Goal: Transaction & Acquisition: Purchase product/service

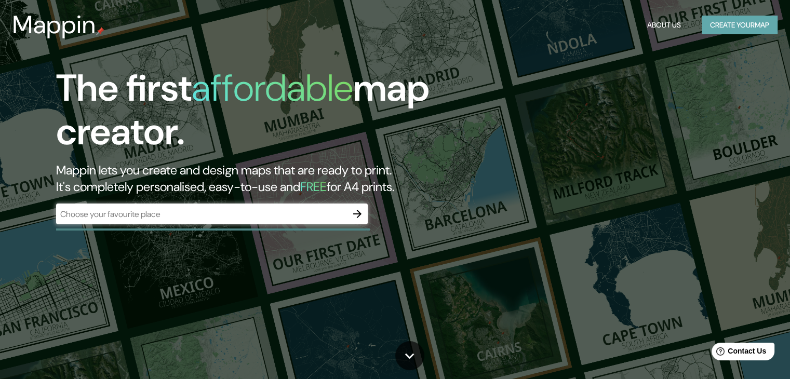
click at [754, 32] on button "Create your map" at bounding box center [740, 25] width 76 height 19
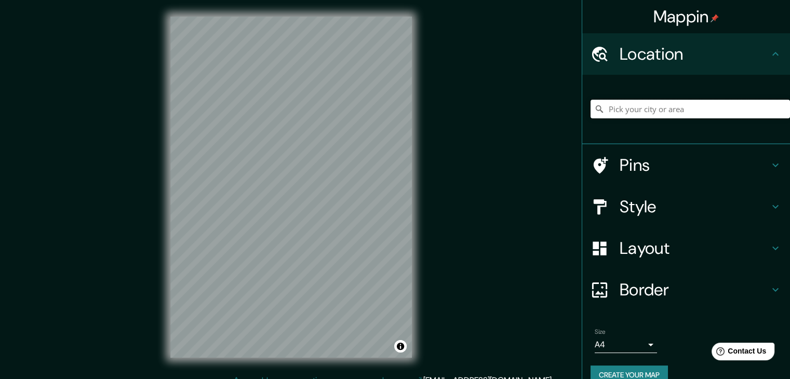
click at [669, 111] on input "Pick your city or area" at bounding box center [691, 109] width 200 height 19
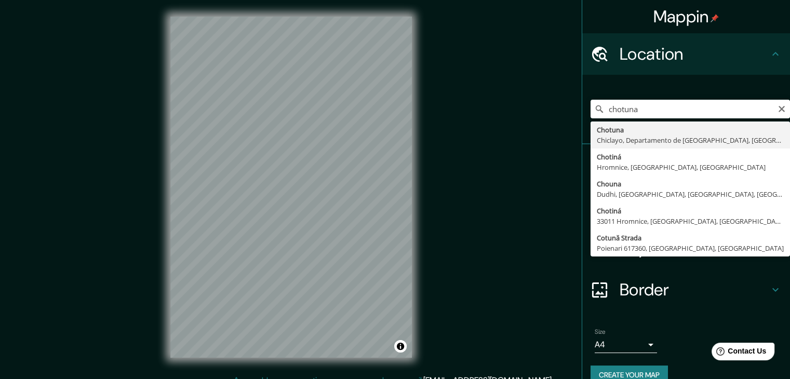
type input "Chotuna, [GEOGRAPHIC_DATA], [GEOGRAPHIC_DATA], [GEOGRAPHIC_DATA]"
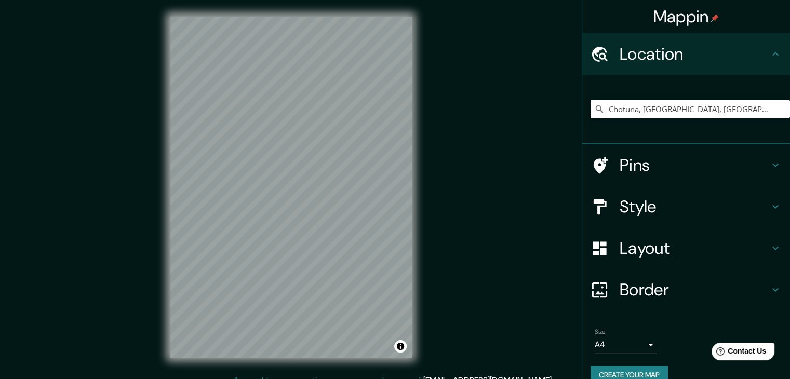
click at [667, 241] on h4 "Layout" at bounding box center [695, 248] width 150 height 21
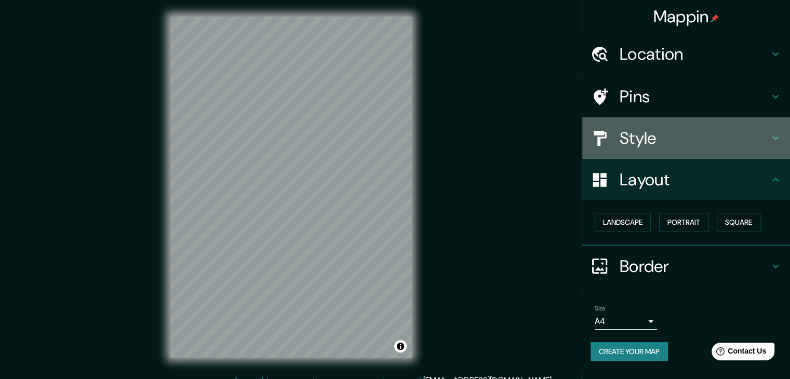
click at [666, 151] on div "Style" at bounding box center [686, 138] width 208 height 42
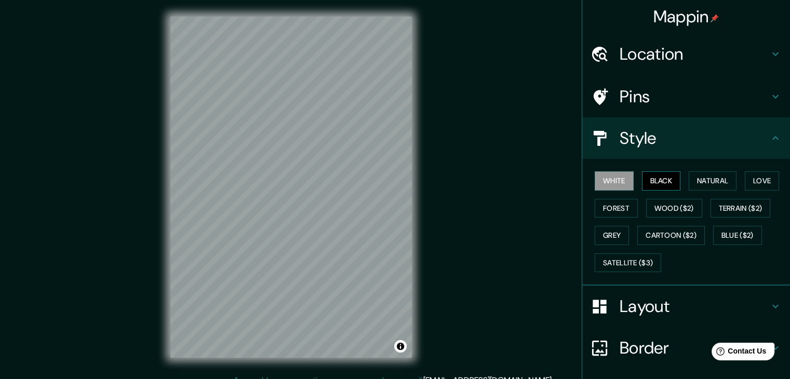
click at [665, 177] on button "Black" at bounding box center [661, 180] width 39 height 19
click at [701, 172] on button "Natural" at bounding box center [713, 180] width 48 height 19
click at [613, 178] on button "White" at bounding box center [614, 180] width 39 height 19
click at [612, 175] on button "White" at bounding box center [614, 180] width 39 height 19
click at [646, 175] on button "Black" at bounding box center [661, 180] width 39 height 19
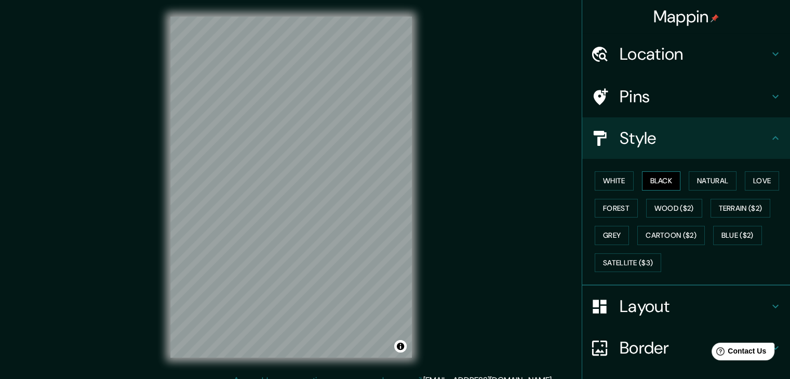
click at [655, 182] on button "Black" at bounding box center [661, 180] width 39 height 19
click at [615, 179] on button "White" at bounding box center [614, 180] width 39 height 19
click at [642, 179] on button "Black" at bounding box center [661, 180] width 39 height 19
click at [634, 46] on h4 "Location" at bounding box center [695, 54] width 150 height 21
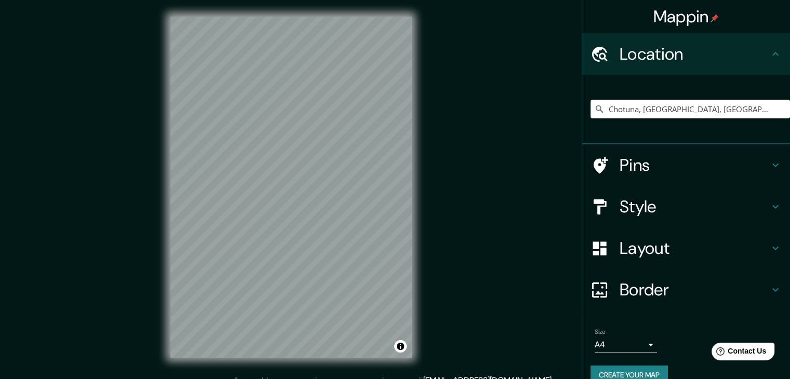
click at [639, 59] on h4 "Location" at bounding box center [695, 54] width 150 height 21
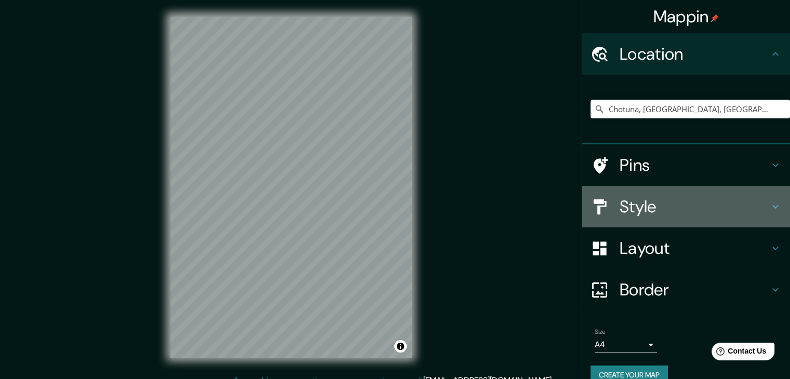
click at [620, 210] on h4 "Style" at bounding box center [695, 206] width 150 height 21
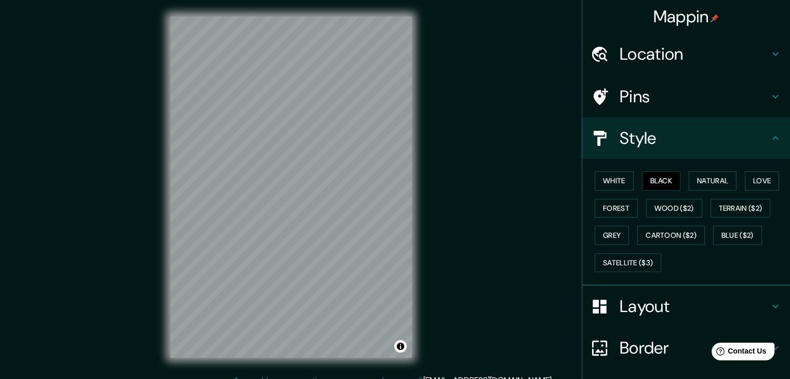
click at [542, 190] on div "Mappin Location Chotuna, Chiclayo, Departamento de Lambayeque, Perú Pins Style …" at bounding box center [395, 195] width 790 height 391
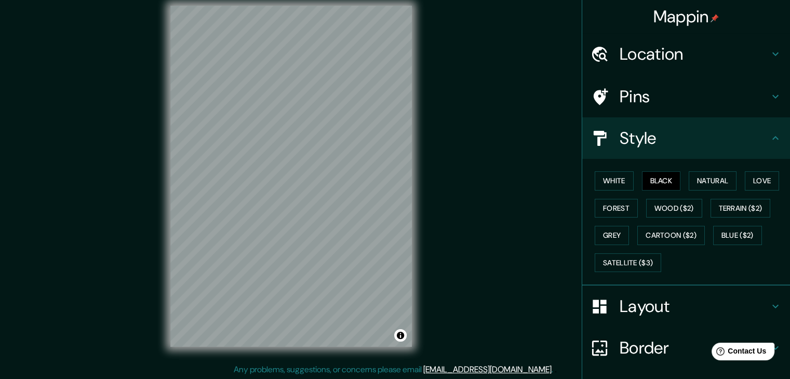
scroll to position [12, 0]
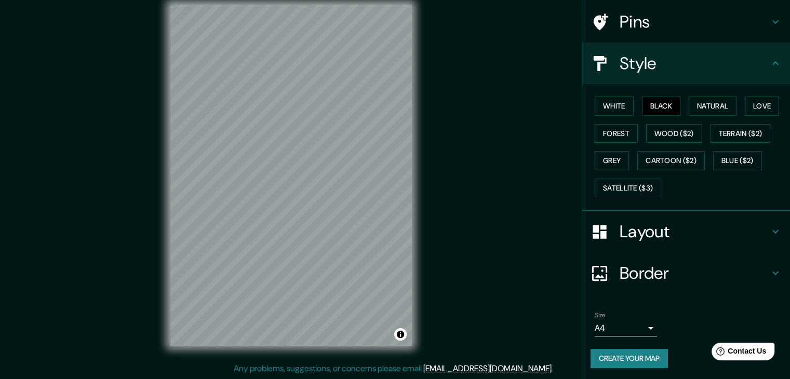
click at [710, 270] on h4 "Border" at bounding box center [695, 273] width 150 height 21
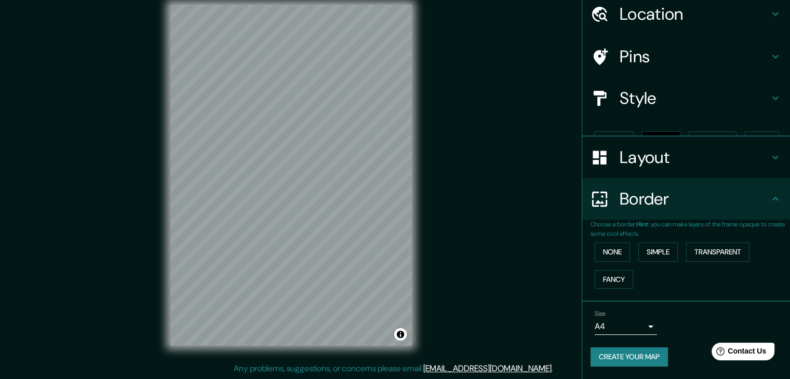
scroll to position [22, 0]
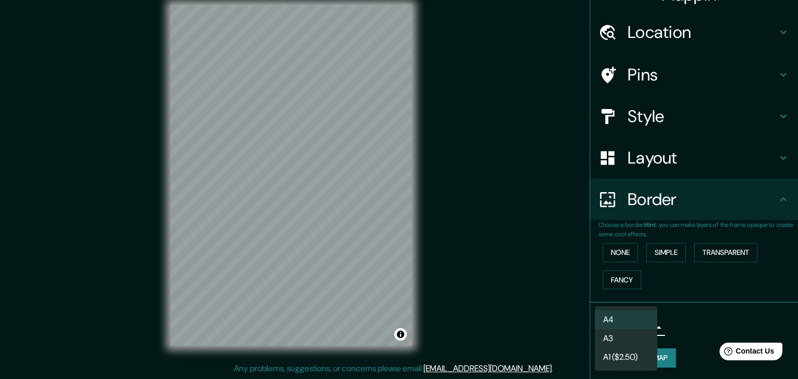
click at [613, 322] on body "Mappin Location Chotuna, Chiclayo, Departamento de Lambayeque, Perú Pins Style …" at bounding box center [399, 177] width 798 height 379
click at [613, 338] on li "A3" at bounding box center [626, 338] width 62 height 19
type input "a4"
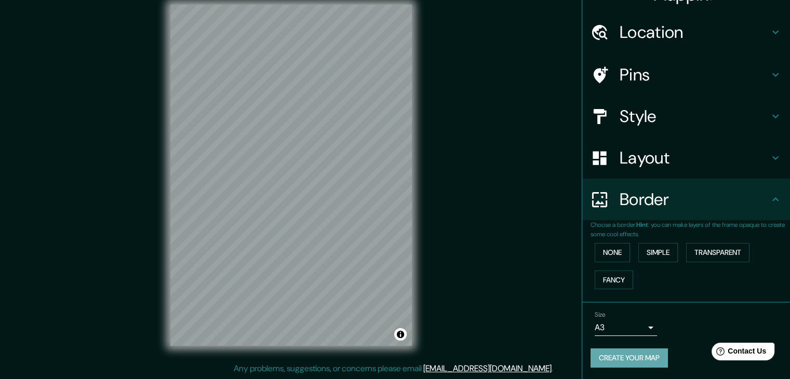
click at [612, 354] on button "Create your map" at bounding box center [629, 358] width 77 height 19
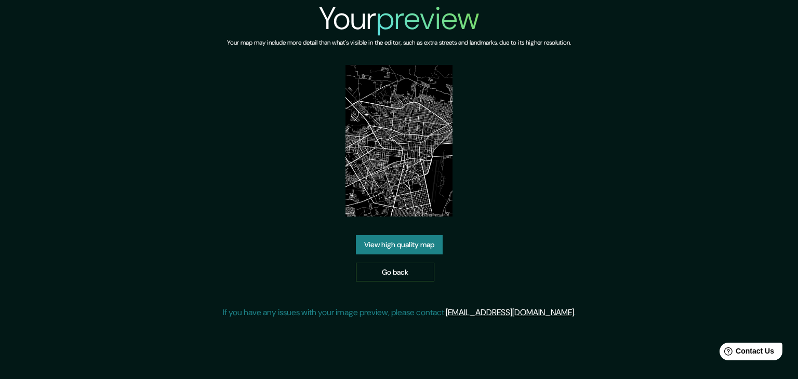
click at [408, 266] on link "Go back" at bounding box center [395, 272] width 78 height 19
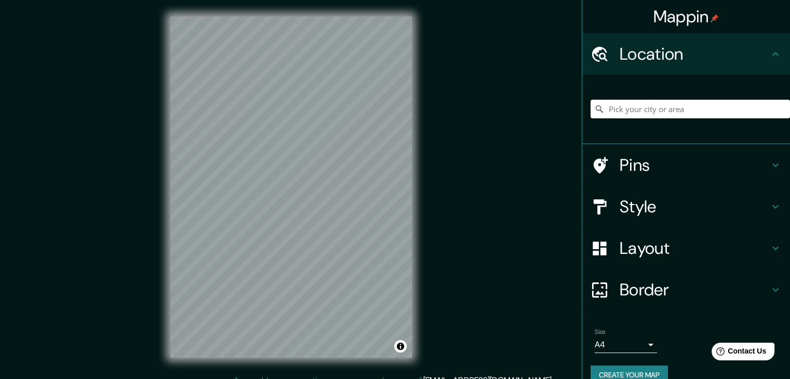
click at [635, 110] on input "Pick your city or area" at bounding box center [691, 109] width 200 height 19
click at [654, 100] on input "Pick your city or area" at bounding box center [691, 109] width 200 height 19
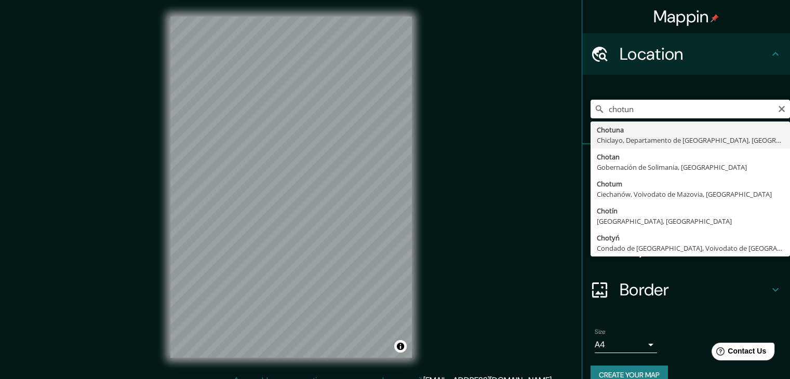
type input "Chotuna, [GEOGRAPHIC_DATA], [GEOGRAPHIC_DATA], [GEOGRAPHIC_DATA]"
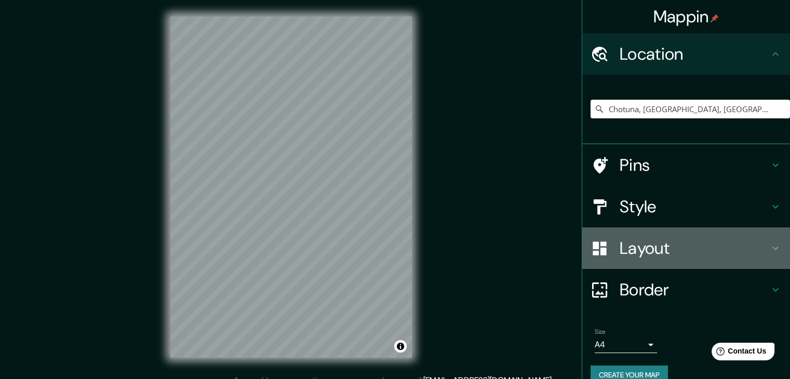
click at [626, 235] on div "Layout" at bounding box center [686, 249] width 208 height 42
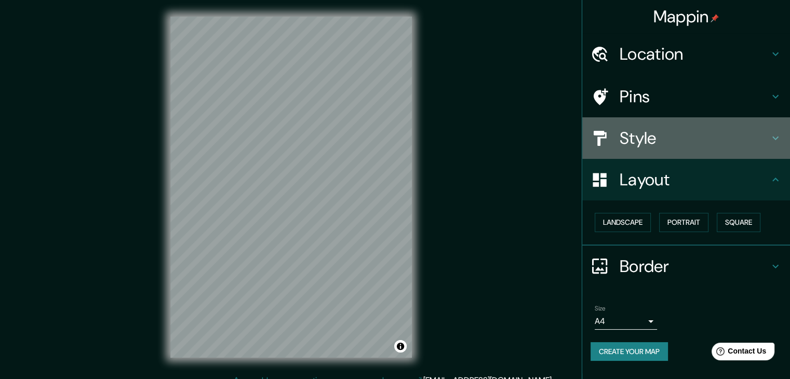
click at [646, 148] on h4 "Style" at bounding box center [695, 138] width 150 height 21
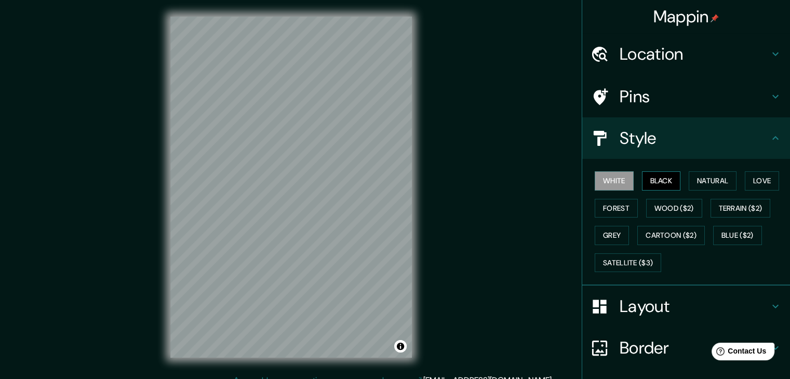
click at [642, 181] on button "Black" at bounding box center [661, 180] width 39 height 19
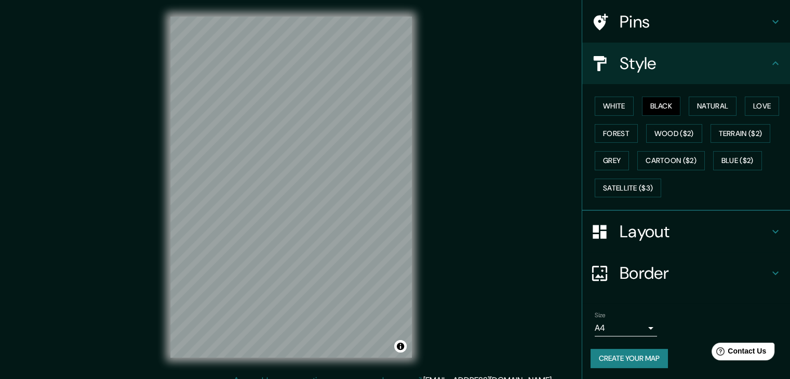
click at [719, 285] on div "Border" at bounding box center [686, 274] width 208 height 42
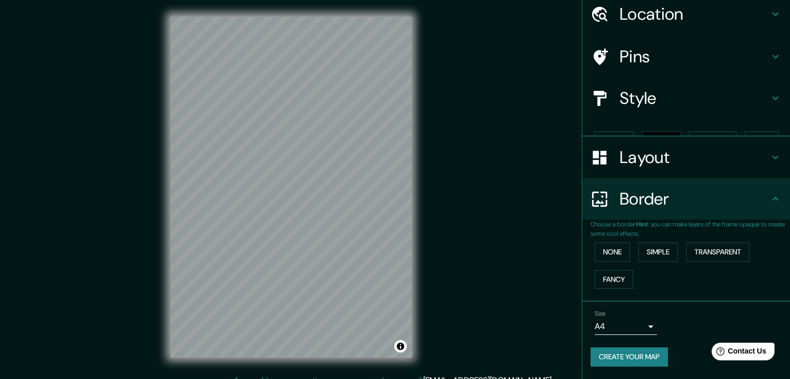
scroll to position [22, 0]
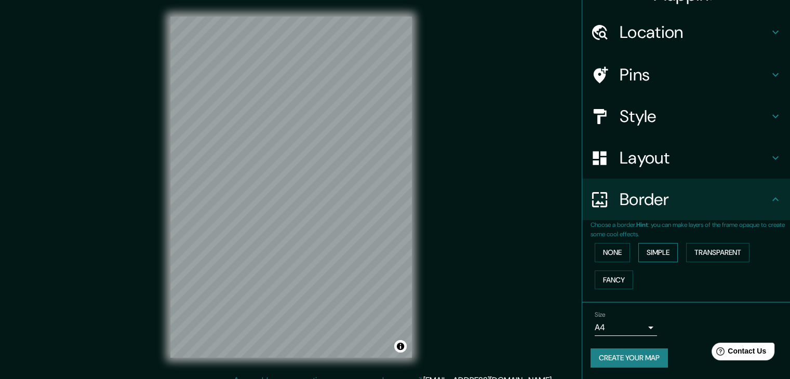
click at [655, 246] on button "Simple" at bounding box center [658, 252] width 39 height 19
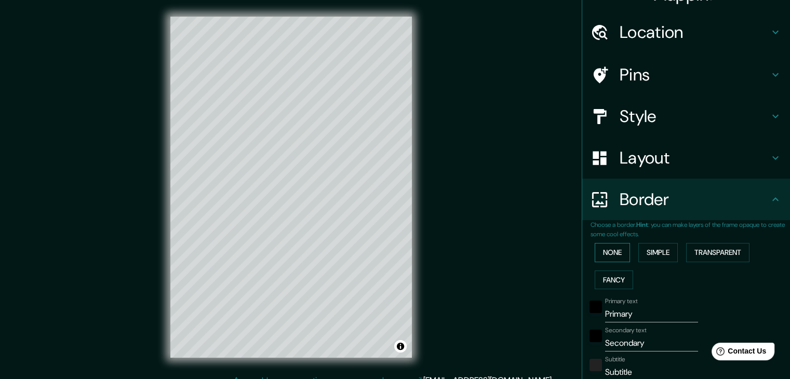
click at [603, 247] on button "None" at bounding box center [612, 252] width 35 height 19
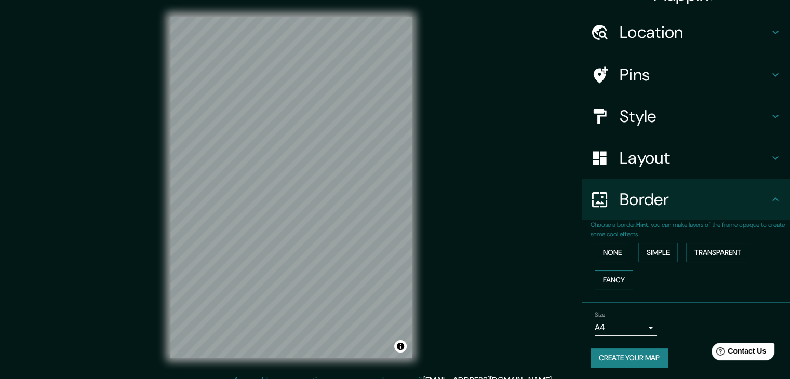
click at [600, 279] on button "Fancy" at bounding box center [614, 280] width 38 height 19
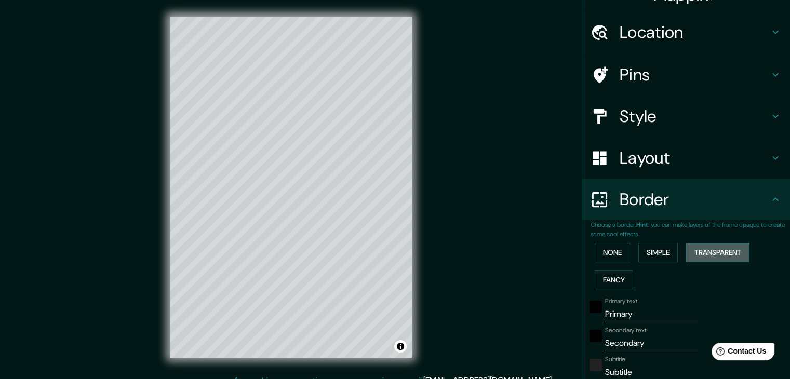
click at [693, 253] on button "Transparent" at bounding box center [717, 252] width 63 height 19
click at [619, 246] on button "None" at bounding box center [612, 252] width 35 height 19
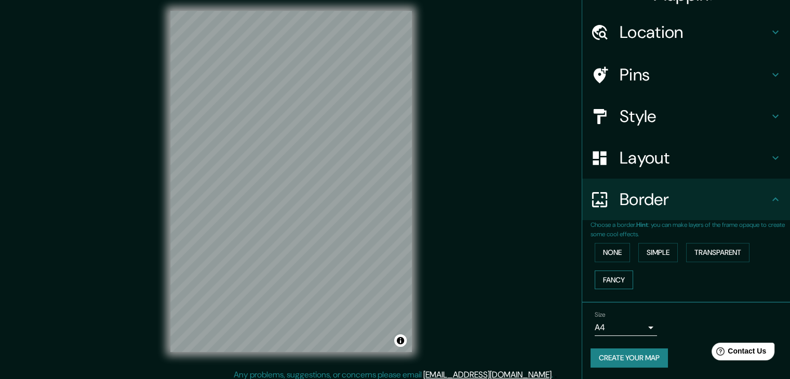
scroll to position [12, 0]
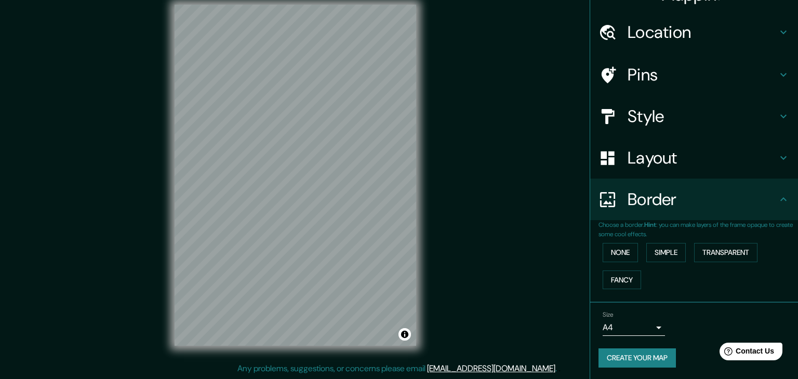
click at [621, 331] on body "Mappin Location [GEOGRAPHIC_DATA], [GEOGRAPHIC_DATA], [GEOGRAPHIC_DATA], [GEOGR…" at bounding box center [399, 177] width 798 height 379
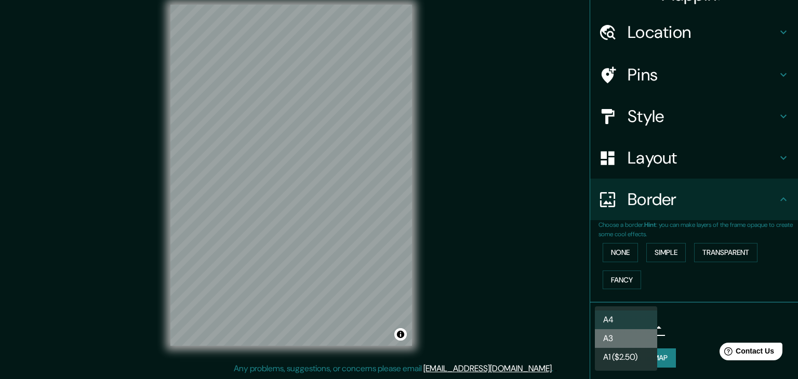
click at [621, 335] on li "A3" at bounding box center [626, 338] width 62 height 19
type input "a4"
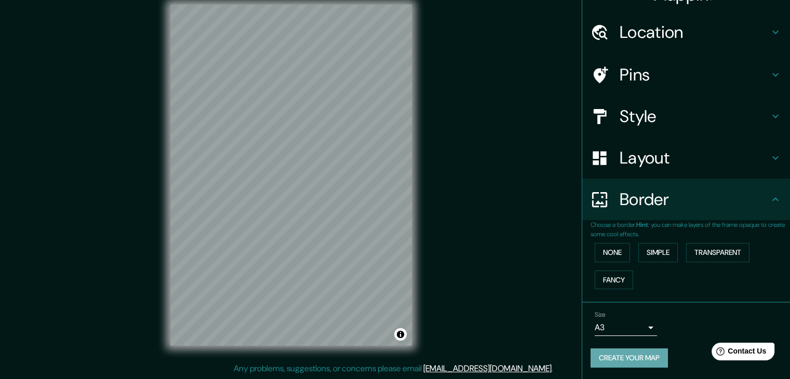
click at [633, 362] on button "Create your map" at bounding box center [629, 358] width 77 height 19
click at [632, 358] on button "Create your map" at bounding box center [629, 358] width 77 height 19
click at [632, 358] on div "Create your map" at bounding box center [686, 358] width 191 height 19
click at [636, 208] on h4 "Border" at bounding box center [695, 199] width 150 height 21
click at [620, 361] on button "Create your map" at bounding box center [629, 358] width 77 height 19
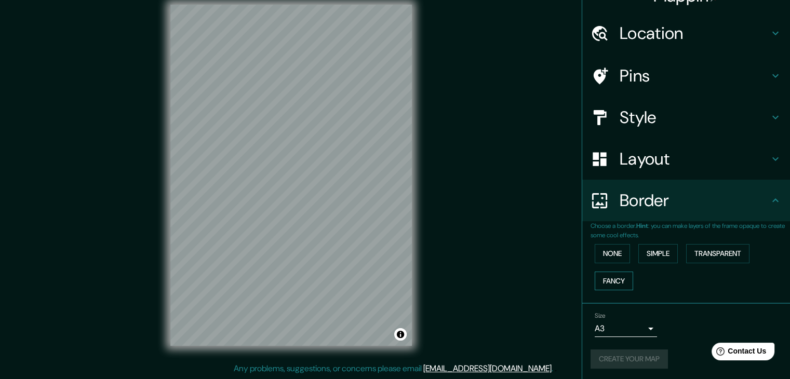
scroll to position [22, 0]
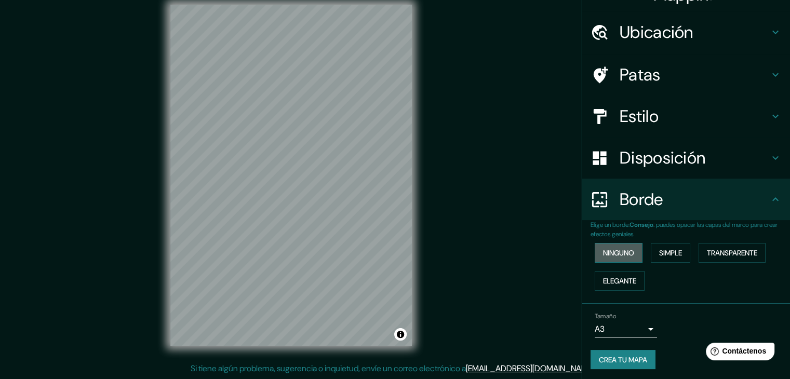
click at [618, 248] on font "Ninguno" at bounding box center [618, 252] width 31 height 9
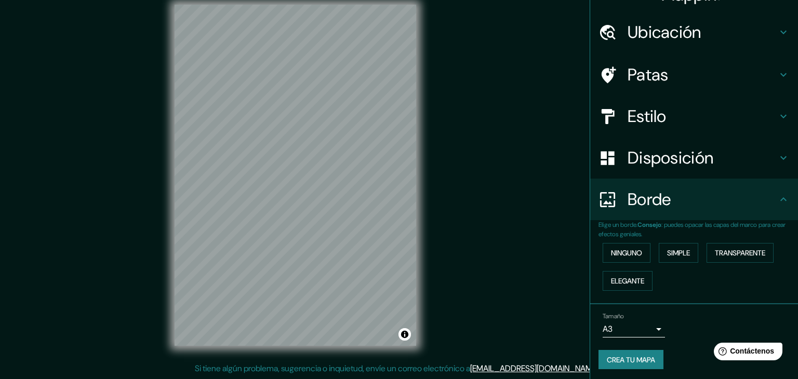
click at [632, 332] on body "Mappin Ubicación Chotuna, [GEOGRAPHIC_DATA], [GEOGRAPHIC_DATA], [GEOGRAPHIC_DAT…" at bounding box center [399, 177] width 798 height 379
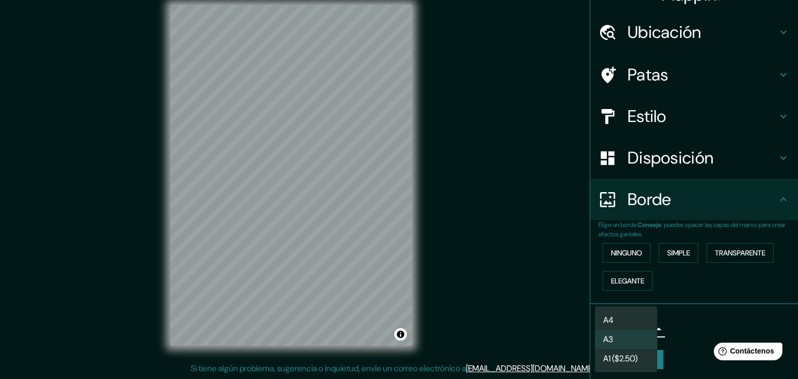
click at [704, 304] on div at bounding box center [399, 189] width 798 height 379
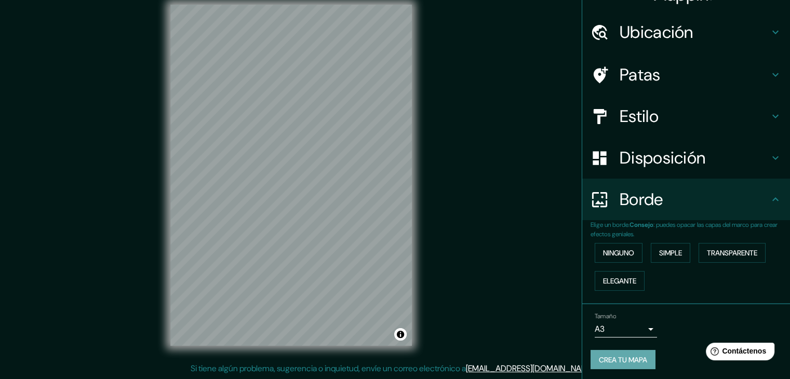
click at [605, 356] on font "Crea tu mapa" at bounding box center [623, 359] width 48 height 9
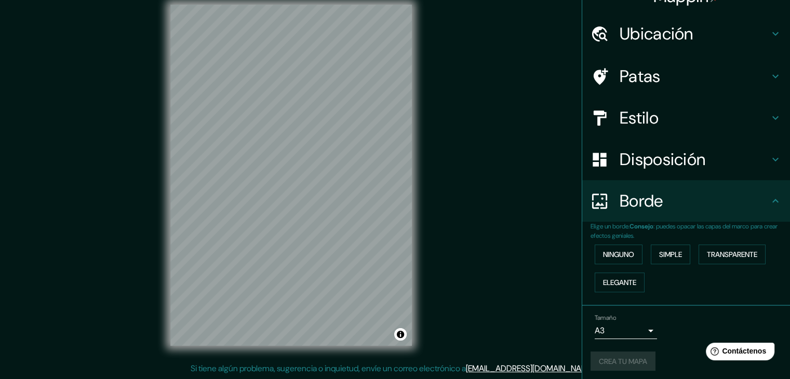
scroll to position [23, 0]
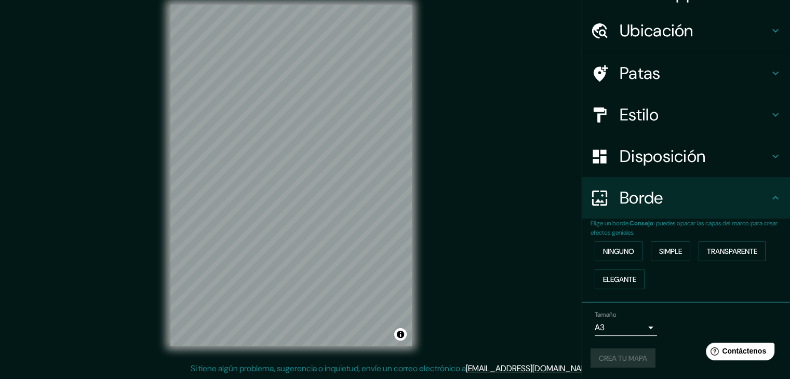
click at [605, 356] on div "Crea tu mapa" at bounding box center [686, 359] width 191 height 20
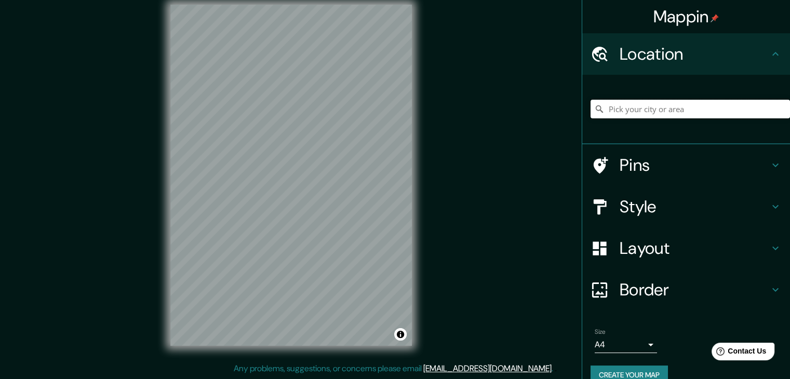
click at [673, 112] on input "Pick your city or area" at bounding box center [691, 109] width 200 height 19
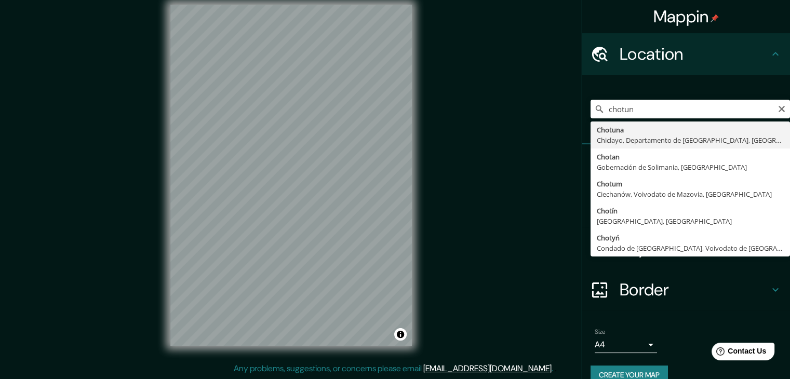
type input "Chotuna, [GEOGRAPHIC_DATA], [GEOGRAPHIC_DATA], [GEOGRAPHIC_DATA]"
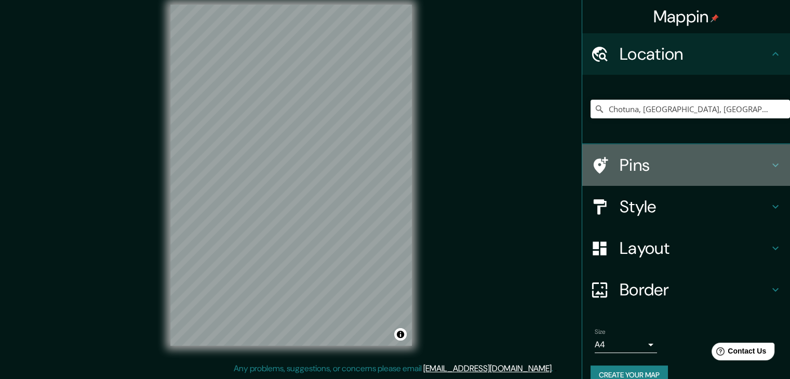
drag, startPoint x: 629, startPoint y: 179, endPoint x: 625, endPoint y: 175, distance: 5.9
click at [625, 175] on div "Pins" at bounding box center [686, 165] width 208 height 42
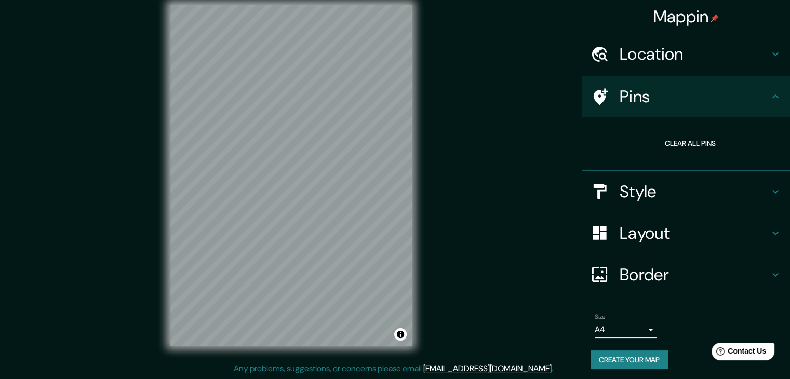
click at [627, 192] on h4 "Style" at bounding box center [695, 191] width 150 height 21
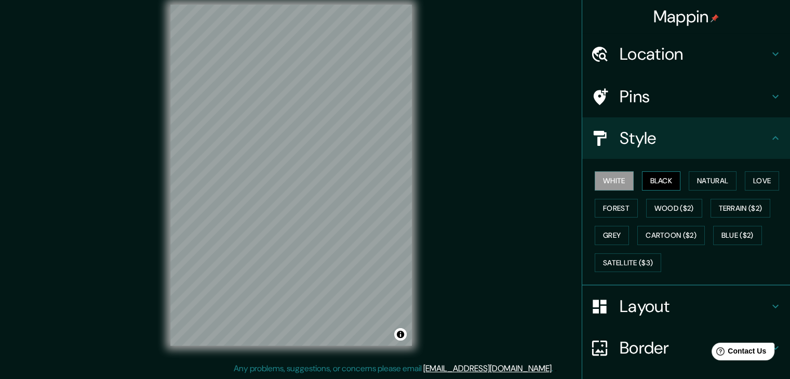
click at [650, 178] on button "Black" at bounding box center [661, 180] width 39 height 19
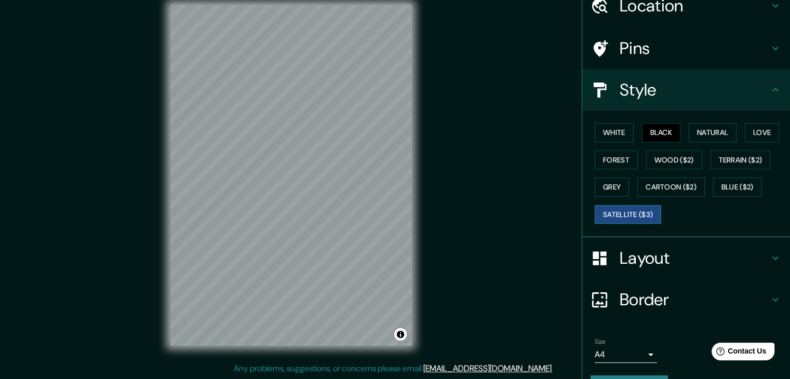
scroll to position [52, 0]
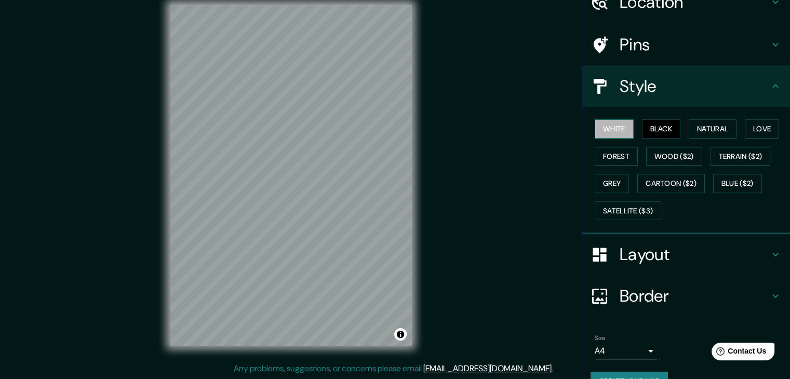
click at [612, 126] on button "White" at bounding box center [614, 129] width 39 height 19
click at [642, 136] on button "Black" at bounding box center [661, 129] width 39 height 19
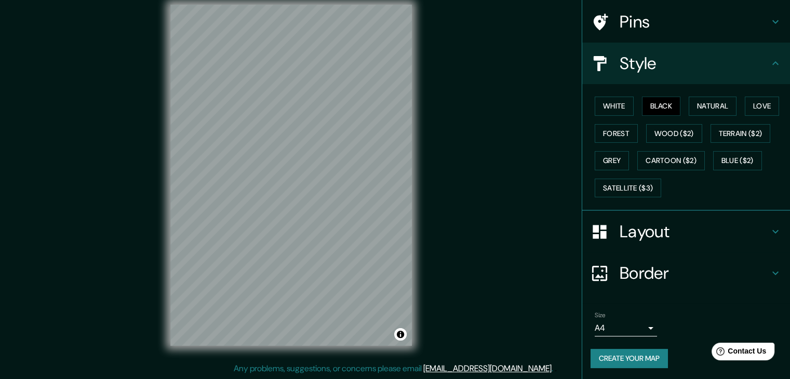
click at [632, 234] on h4 "Layout" at bounding box center [695, 231] width 150 height 21
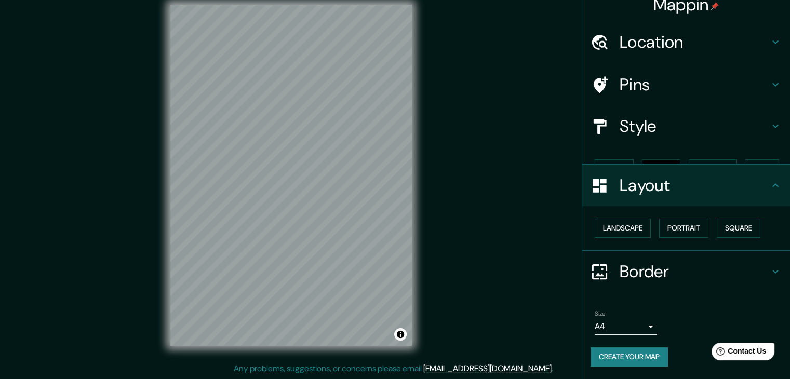
scroll to position [0, 0]
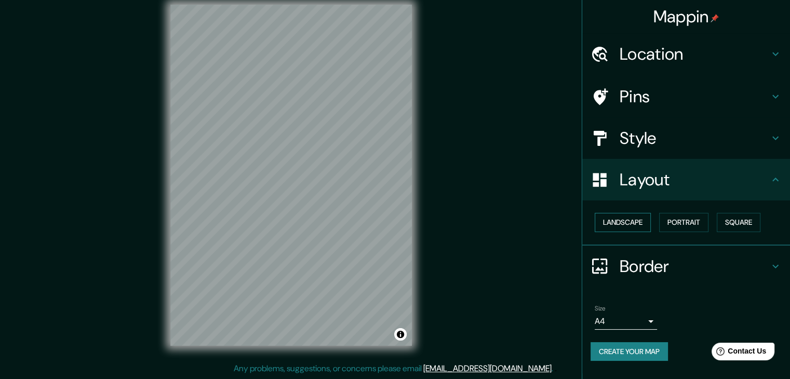
click at [645, 223] on button "Landscape" at bounding box center [623, 222] width 56 height 19
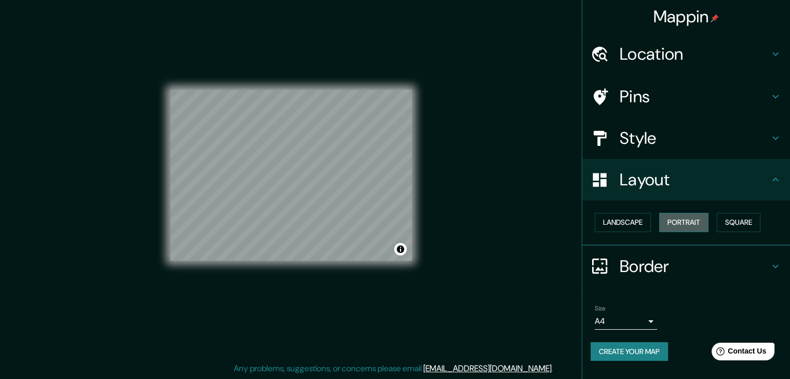
click at [662, 222] on button "Portrait" at bounding box center [683, 222] width 49 height 19
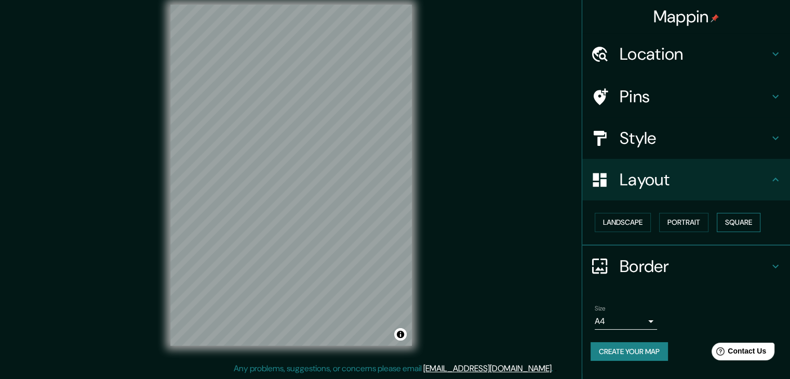
click at [724, 226] on button "Square" at bounding box center [739, 222] width 44 height 19
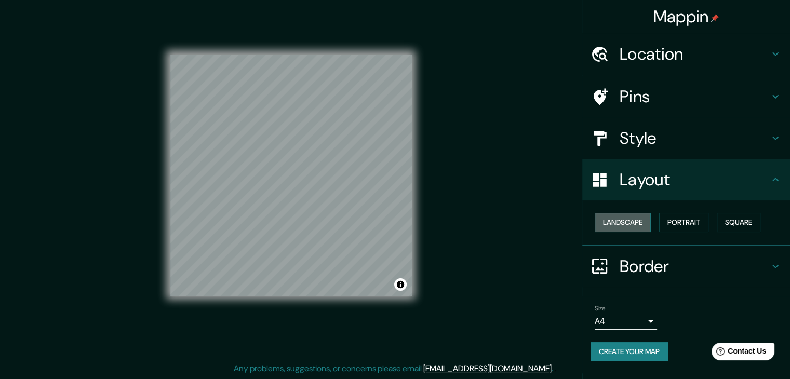
click at [626, 227] on button "Landscape" at bounding box center [623, 222] width 56 height 19
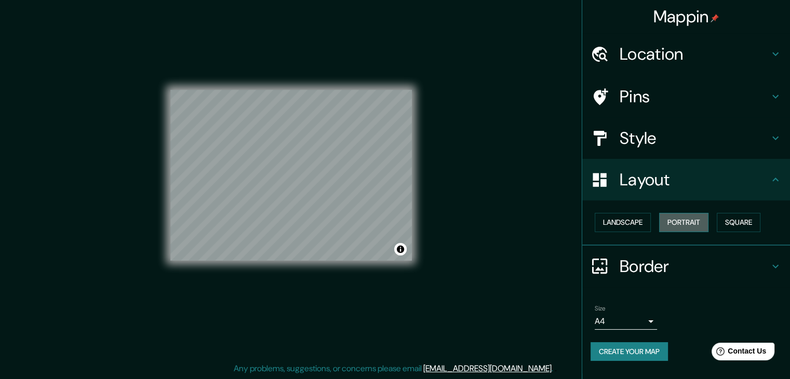
click at [667, 226] on button "Portrait" at bounding box center [683, 222] width 49 height 19
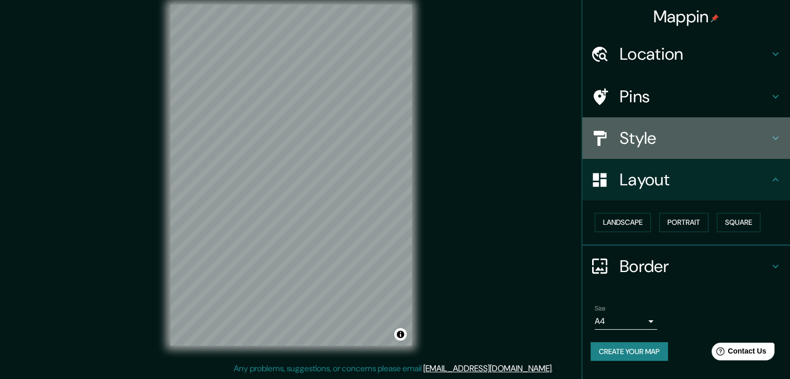
click at [644, 141] on h4 "Style" at bounding box center [695, 138] width 150 height 21
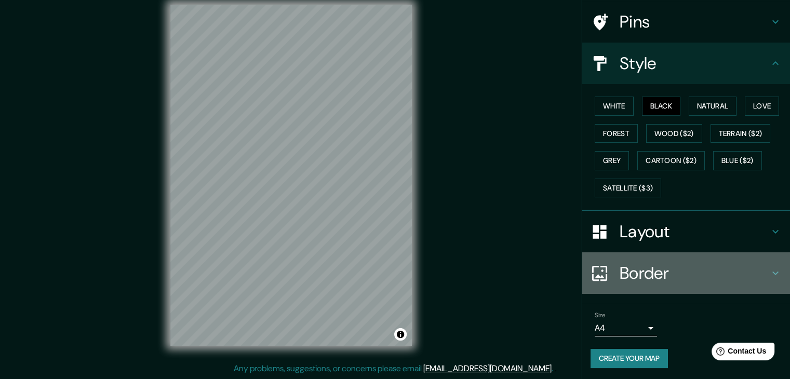
click at [644, 267] on h4 "Border" at bounding box center [695, 273] width 150 height 21
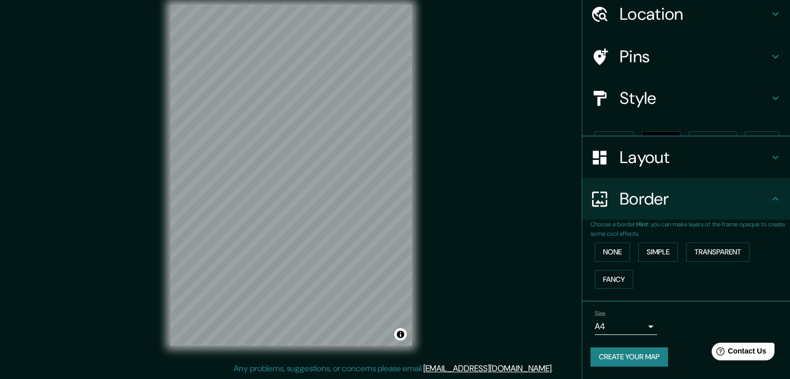
scroll to position [22, 0]
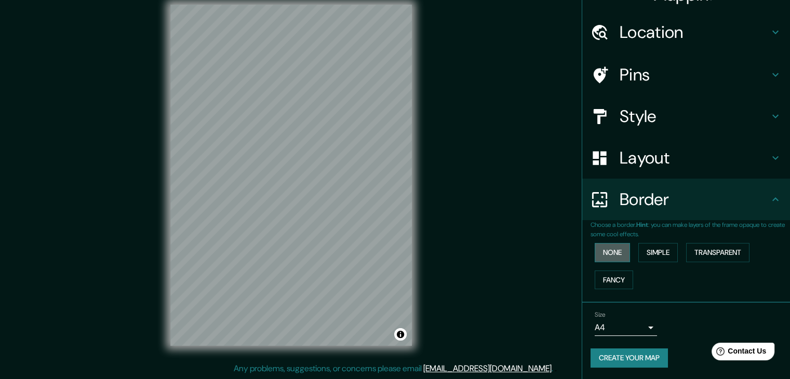
click at [610, 257] on button "None" at bounding box center [612, 252] width 35 height 19
click at [632, 322] on body "Mappin Location [GEOGRAPHIC_DATA], [GEOGRAPHIC_DATA], [GEOGRAPHIC_DATA], [GEOGR…" at bounding box center [395, 177] width 790 height 379
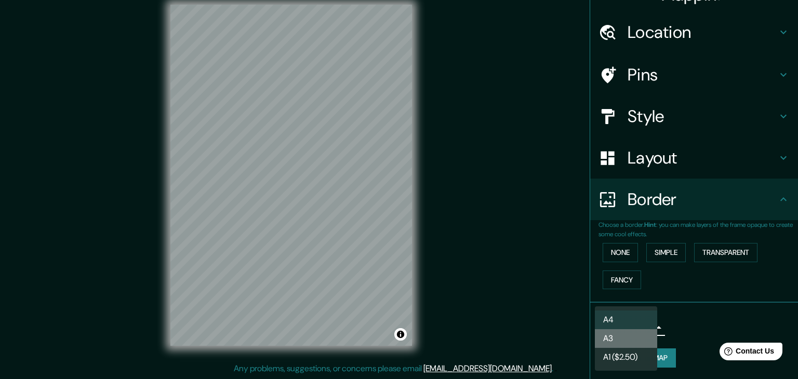
click at [629, 341] on li "A3" at bounding box center [626, 338] width 62 height 19
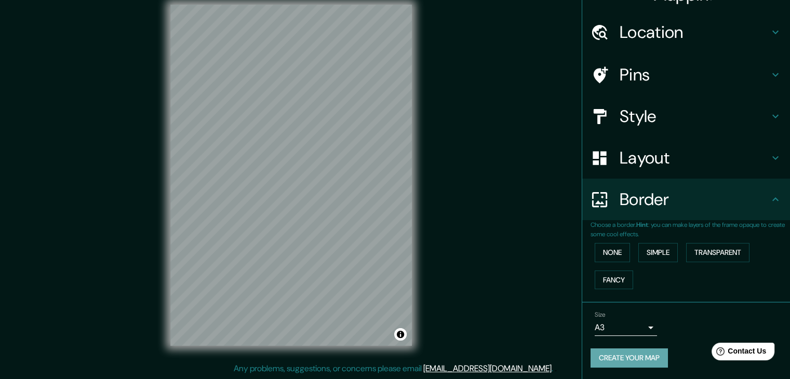
click at [626, 352] on button "Create your map" at bounding box center [629, 358] width 77 height 19
click at [625, 352] on div "Create your map" at bounding box center [686, 358] width 191 height 19
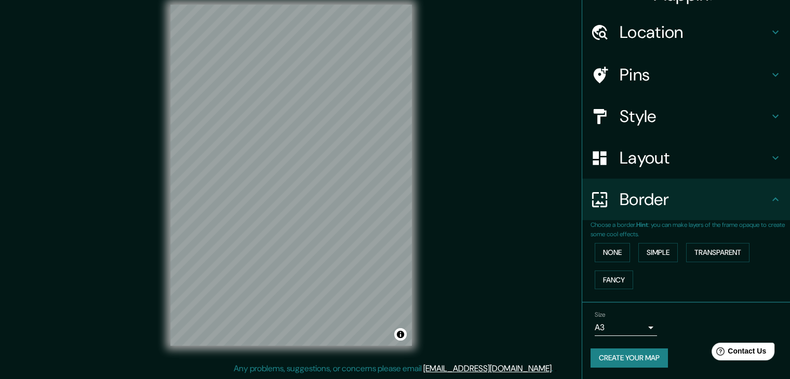
click at [498, 167] on div "Mappin Location Chotuna, Chiclayo, Departamento de Lambayeque, Perú Pins Style …" at bounding box center [395, 183] width 790 height 391
drag, startPoint x: 492, startPoint y: 159, endPoint x: 500, endPoint y: 184, distance: 26.5
click at [499, 188] on div "Mappin Location Chotuna, Chiclayo, Departamento de Lambayeque, Perú Pins Style …" at bounding box center [395, 183] width 790 height 391
drag, startPoint x: 684, startPoint y: 1, endPoint x: 584, endPoint y: 155, distance: 184.0
click at [591, 155] on icon at bounding box center [600, 158] width 18 height 18
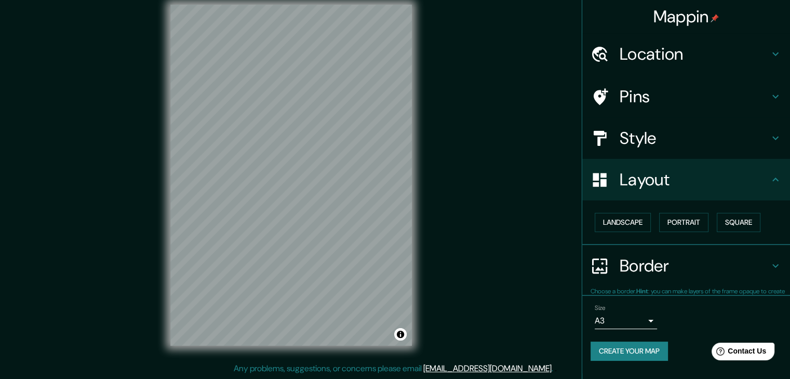
scroll to position [0, 0]
click at [657, 349] on button "Create your map" at bounding box center [629, 351] width 77 height 19
click at [657, 349] on div "Create your map" at bounding box center [686, 351] width 191 height 19
click at [628, 353] on button "Create your map" at bounding box center [629, 351] width 77 height 19
click at [489, 370] on link "[EMAIL_ADDRESS][DOMAIN_NAME]" at bounding box center [487, 368] width 128 height 11
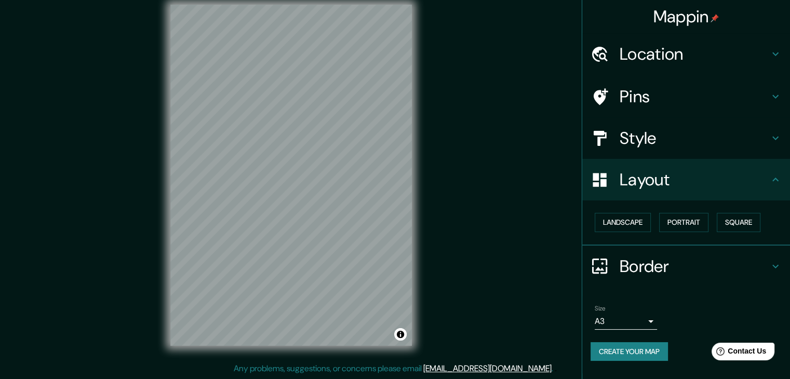
click at [501, 364] on link "[EMAIL_ADDRESS][DOMAIN_NAME]" at bounding box center [487, 368] width 128 height 11
click at [105, 91] on div "Mappin Location Chotuna, Chiclayo, Departamento de Lambayeque, Perú Pins Style …" at bounding box center [395, 183] width 790 height 391
click at [669, 73] on div "Location" at bounding box center [686, 54] width 208 height 42
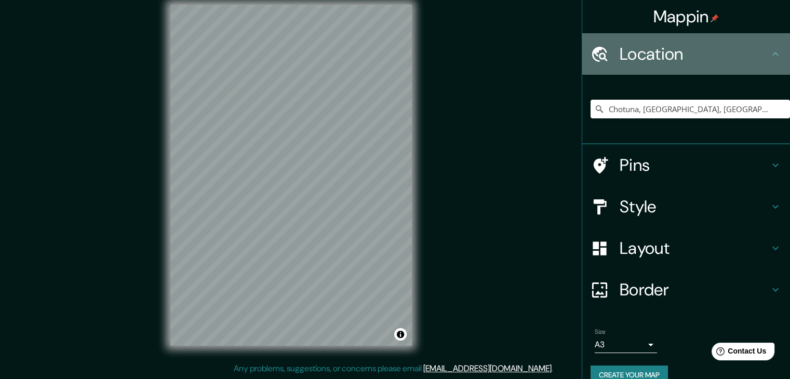
click at [667, 70] on div "Location" at bounding box center [686, 54] width 208 height 42
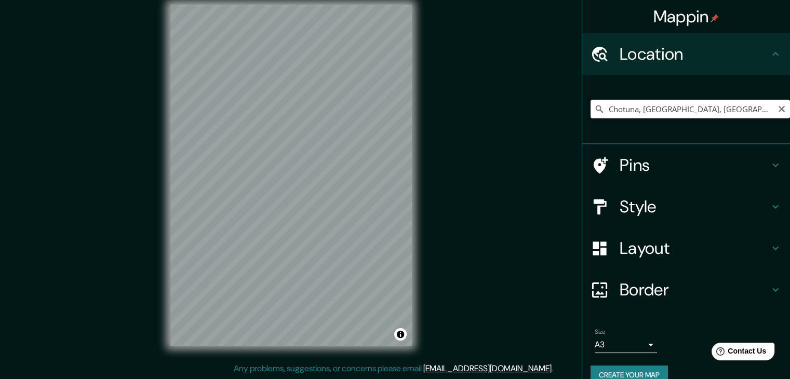
click at [725, 116] on input "Chotuna, [GEOGRAPHIC_DATA], [GEOGRAPHIC_DATA], [GEOGRAPHIC_DATA]" at bounding box center [691, 109] width 200 height 19
click at [536, 176] on div "Mappin Location Chotuna, Chiclayo, Departamento de Lambayeque, Perú Pins Style …" at bounding box center [395, 183] width 790 height 391
click at [632, 373] on button "Create your map" at bounding box center [629, 375] width 77 height 19
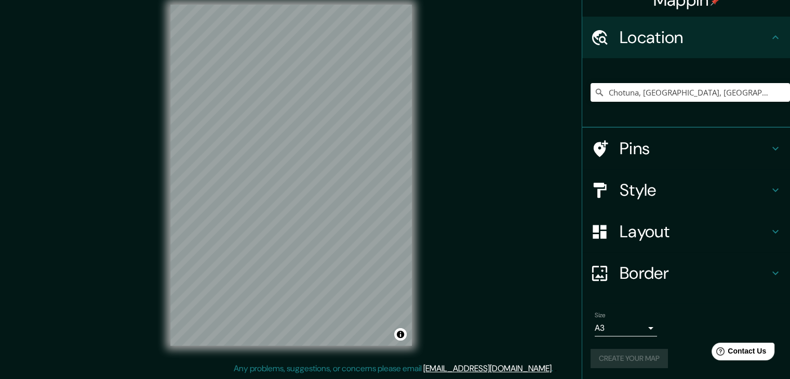
scroll to position [18, 0]
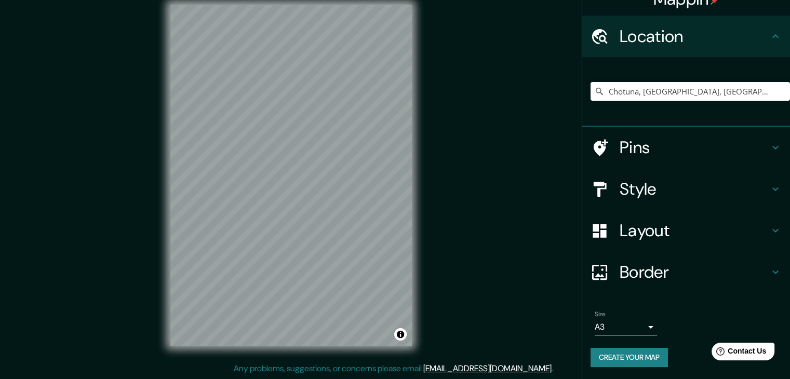
click at [606, 360] on button "Create your map" at bounding box center [629, 357] width 77 height 19
click at [635, 356] on button "Create your map" at bounding box center [629, 357] width 77 height 19
click at [306, 349] on div "© Mapbox © OpenStreetMap Improve this map" at bounding box center [291, 175] width 275 height 375
click at [268, 0] on html "Mappin Location Chotuna, Chiclayo, Departamento de Lambayeque, Perú Pins Style …" at bounding box center [395, 177] width 790 height 379
click at [778, 94] on icon "Clear" at bounding box center [782, 91] width 8 height 8
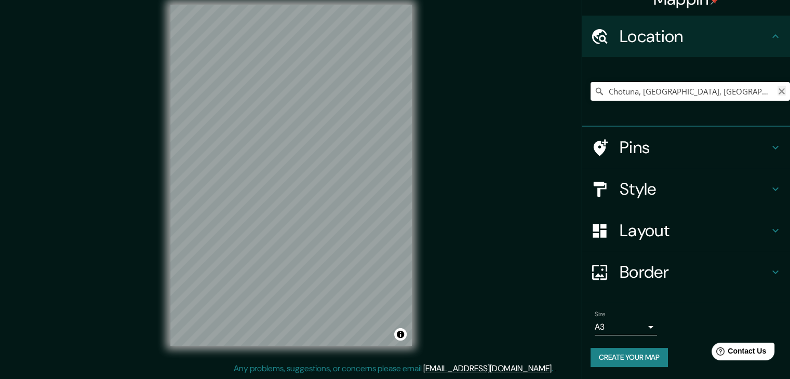
type input "Chotuna, [GEOGRAPHIC_DATA], [GEOGRAPHIC_DATA], [GEOGRAPHIC_DATA]"
click at [778, 92] on icon "Clear" at bounding box center [782, 91] width 8 height 8
type input "Chotuna, [GEOGRAPHIC_DATA], [GEOGRAPHIC_DATA], [GEOGRAPHIC_DATA]"
